Goal: Information Seeking & Learning: Understand process/instructions

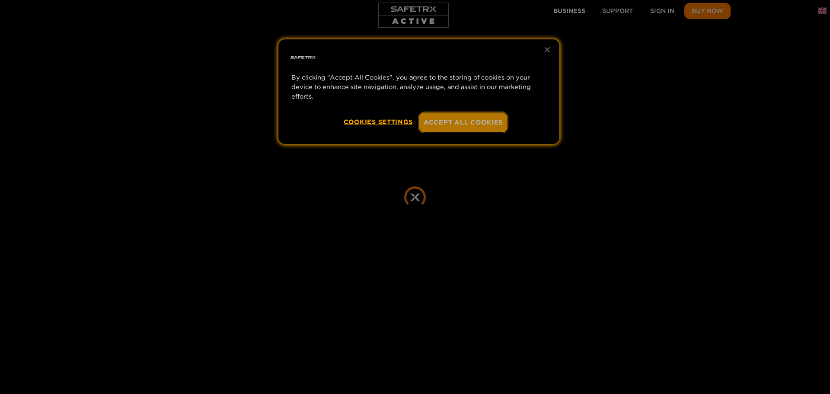
click at [447, 118] on button "Accept All Cookies" at bounding box center [463, 122] width 89 height 20
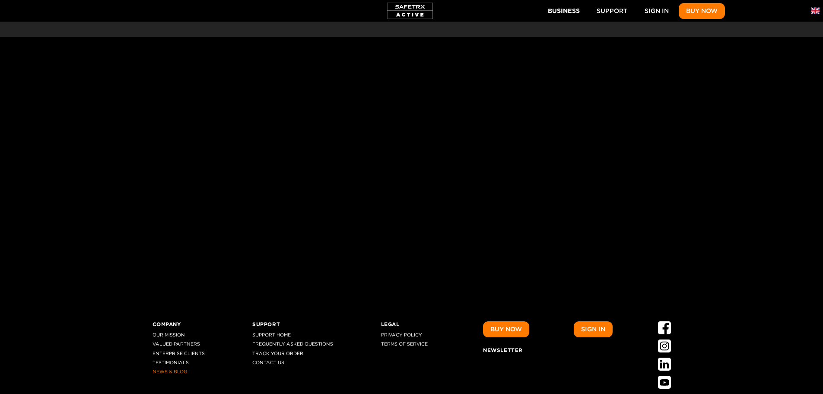
click at [173, 369] on link "News & Blog" at bounding box center [179, 372] width 52 height 6
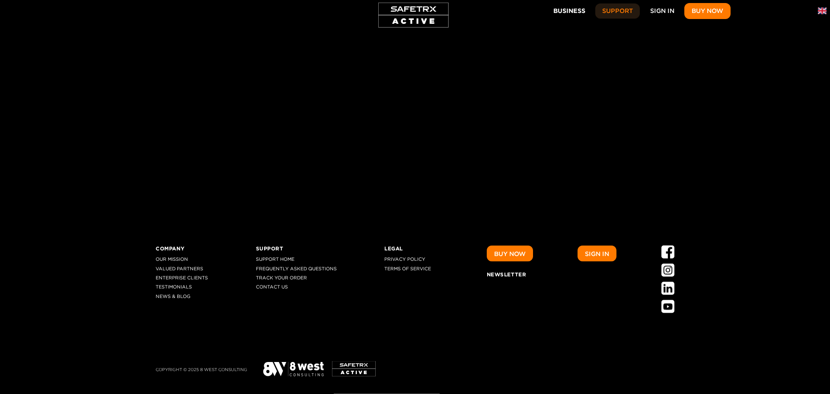
click at [617, 12] on span "Support" at bounding box center [617, 11] width 31 height 11
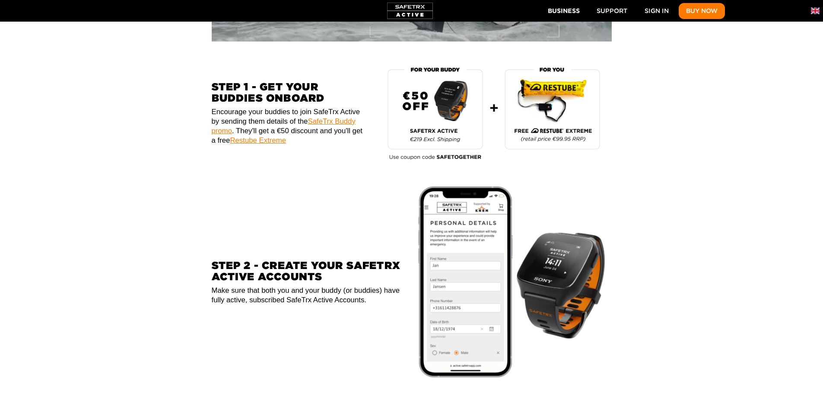
scroll to position [130, 0]
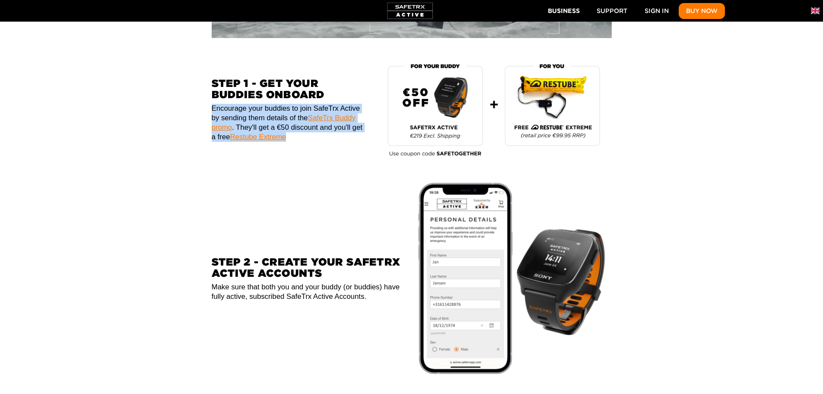
drag, startPoint x: 211, startPoint y: 108, endPoint x: 346, endPoint y: 163, distance: 145.4
click at [346, 163] on div "Step 1 - Get Your Buddies Onboard Encourage your buddies to join SafeTrx Active…" at bounding box center [289, 109] width 164 height 115
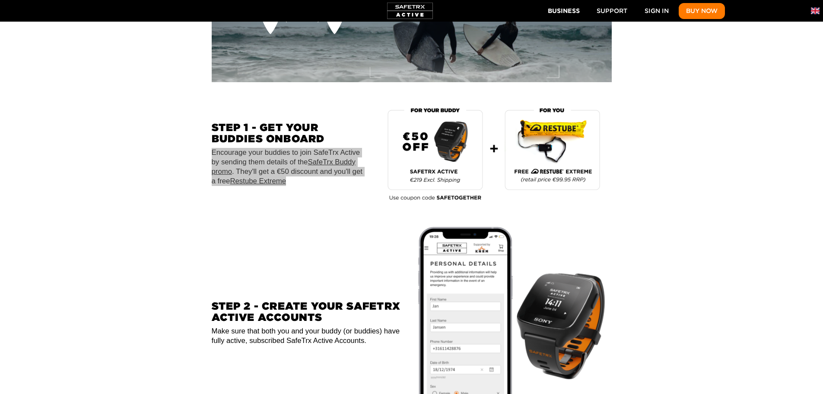
scroll to position [86, 0]
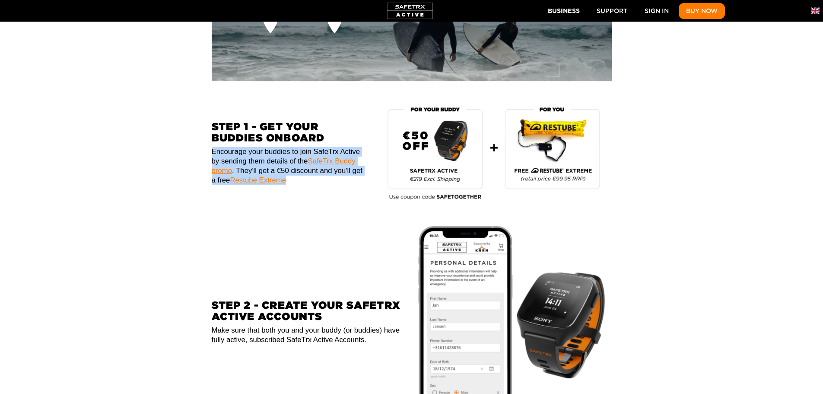
drag, startPoint x: 242, startPoint y: 153, endPoint x: 318, endPoint y: 189, distance: 84.1
click at [318, 189] on div "Step 1 - Get Your Buddies Onboard Encourage your buddies to join SafeTrx Active…" at bounding box center [289, 152] width 164 height 115
click at [318, 188] on div "Step 1 - Get Your Buddies Onboard Encourage your buddies to join SafeTrx Active…" at bounding box center [289, 152] width 164 height 115
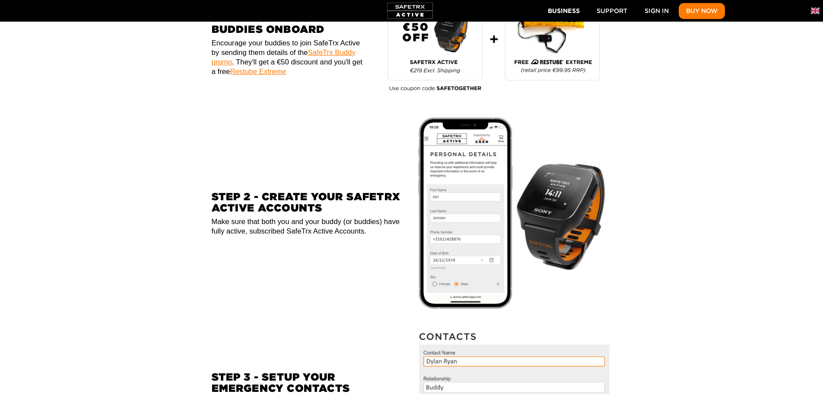
scroll to position [259, 0]
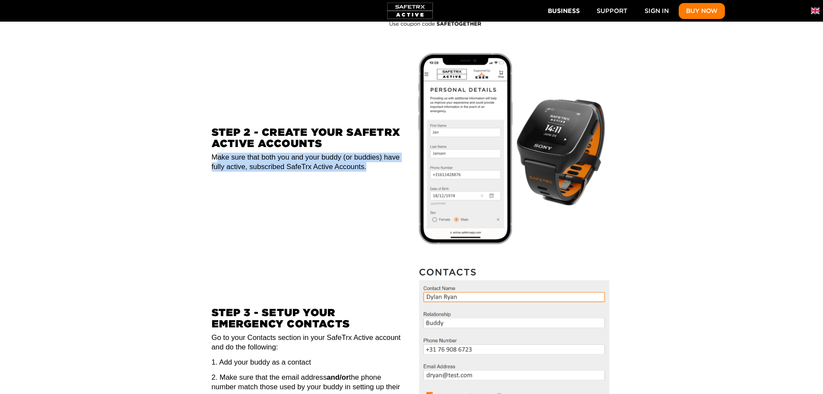
drag, startPoint x: 217, startPoint y: 159, endPoint x: 377, endPoint y: 171, distance: 160.3
click at [377, 357] on p "Make sure that both you and your buddy (or buddies) have fully active, subscrib…" at bounding box center [309, 362] width 195 height 10
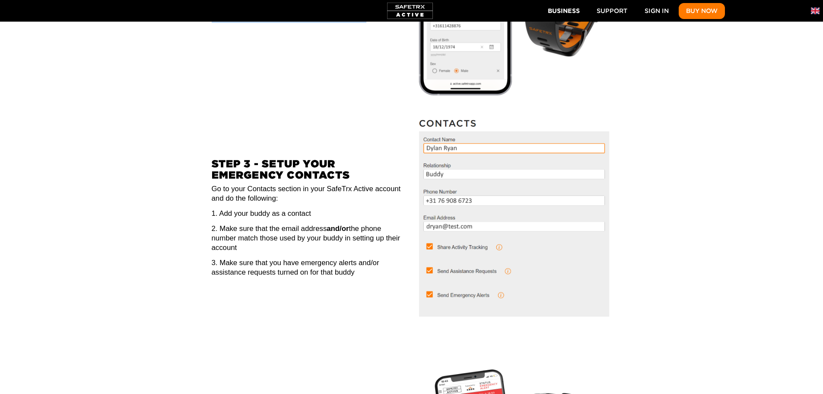
scroll to position [432, 0]
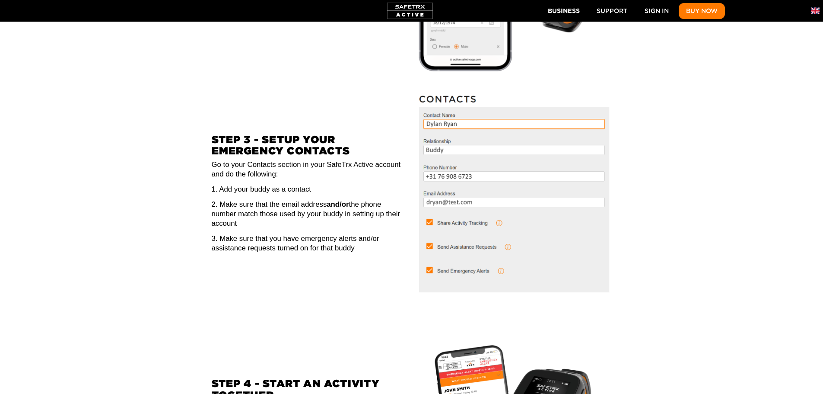
drag, startPoint x: 191, startPoint y: 140, endPoint x: 252, endPoint y: 223, distance: 102.5
click at [252, 223] on div "Step 3 - Setup Your Emergency Contacts Go to your Contacts section in your Safe…" at bounding box center [411, 193] width 823 height 212
click at [252, 234] on p "2. Make sure that the email address and/or the phone number match those used by…" at bounding box center [309, 243] width 195 height 19
drag, startPoint x: 220, startPoint y: 236, endPoint x: 364, endPoint y: 251, distance: 144.6
click at [364, 251] on p "3. Make sure that you have emergency alerts and/or assistance requests turned o…" at bounding box center [309, 243] width 195 height 19
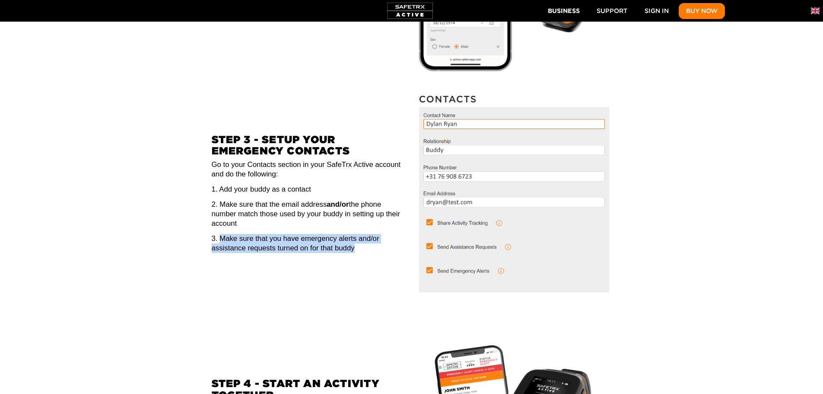
click at [364, 251] on p "3. Make sure that you have emergency alerts and/or assistance requests turned o…" at bounding box center [309, 243] width 195 height 19
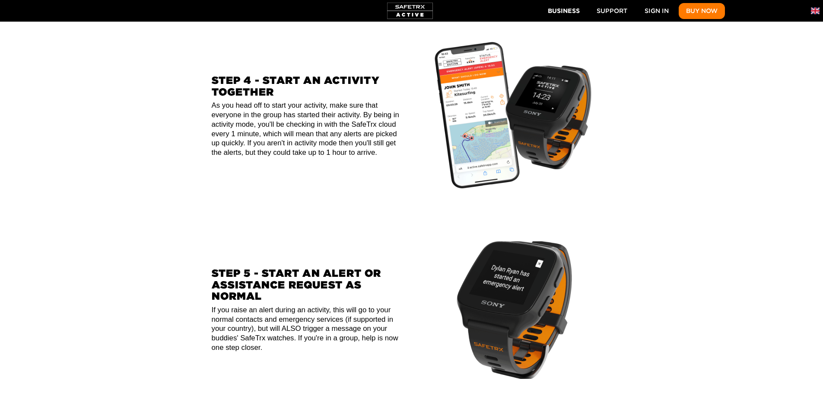
scroll to position [735, 0]
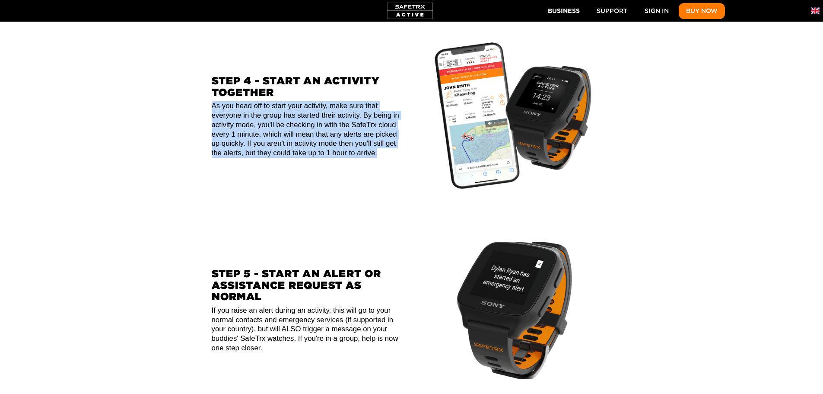
drag, startPoint x: 212, startPoint y: 107, endPoint x: 401, endPoint y: 173, distance: 201.0
click at [401, 173] on div "Step 4 - Start an Activity Together As you head off to start your activity, mak…" at bounding box center [309, 116] width 205 height 205
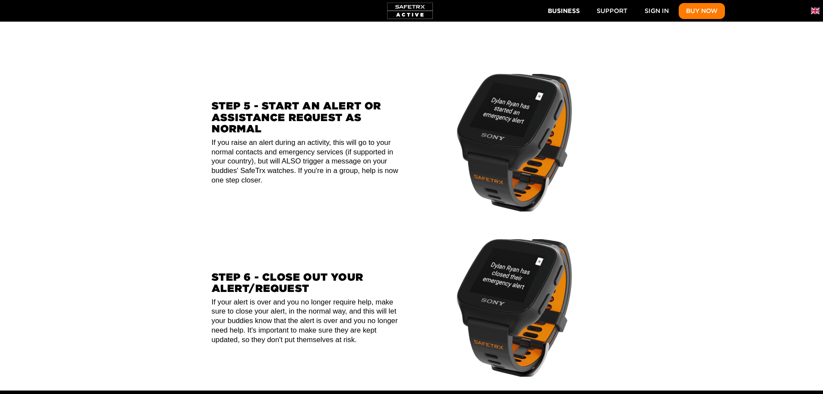
scroll to position [907, 0]
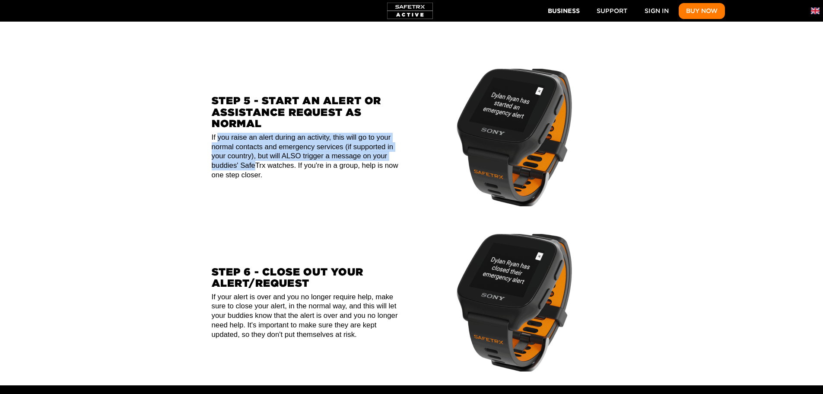
drag, startPoint x: 218, startPoint y: 141, endPoint x: 255, endPoint y: 163, distance: 43.2
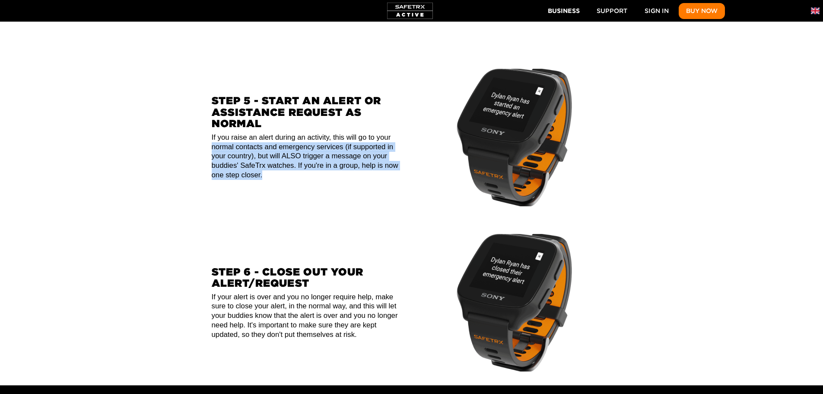
drag, startPoint x: 213, startPoint y: 143, endPoint x: 299, endPoint y: 179, distance: 93.7
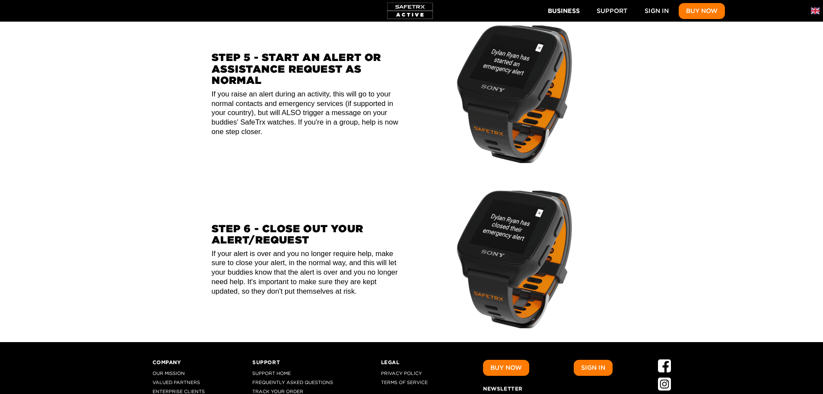
scroll to position [994, 0]
